Goal: Information Seeking & Learning: Learn about a topic

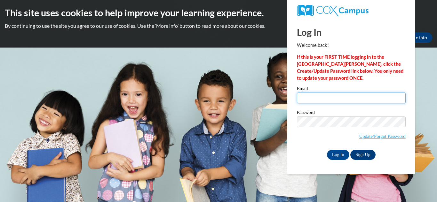
click at [320, 100] on input "Email" at bounding box center [351, 98] width 109 height 11
type input "[EMAIL_ADDRESS][DOMAIN_NAME]"
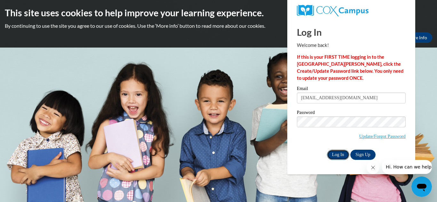
click at [339, 152] on input "Log In" at bounding box center [338, 155] width 22 height 10
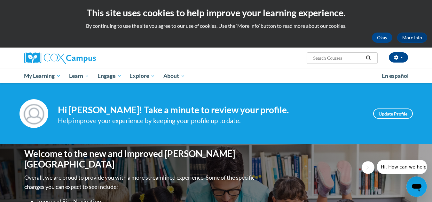
click at [325, 60] on input "Search..." at bounding box center [337, 58] width 51 height 8
type input "early literacy"
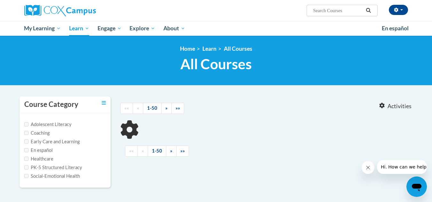
scroll to position [64, 0]
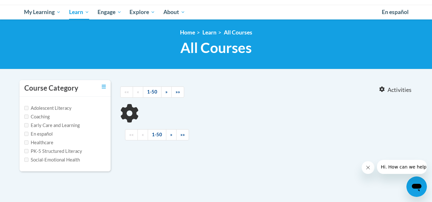
type input "early literacy"
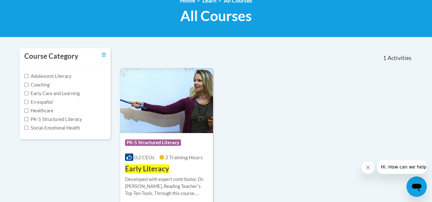
scroll to position [128, 0]
